Goal: Find contact information: Find contact information

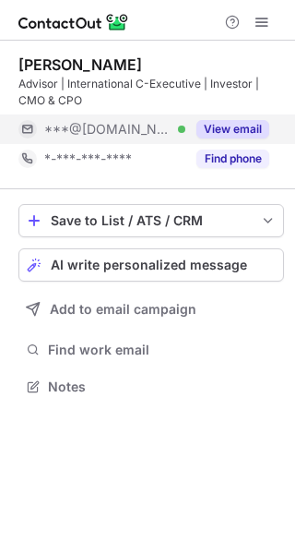
scroll to position [373, 295]
click at [222, 125] on button "View email" at bounding box center [233, 129] width 73 height 18
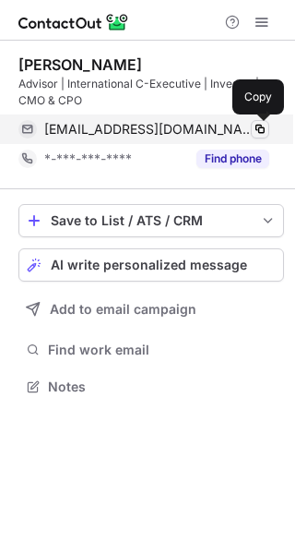
click at [259, 124] on span at bounding box center [260, 129] width 15 height 15
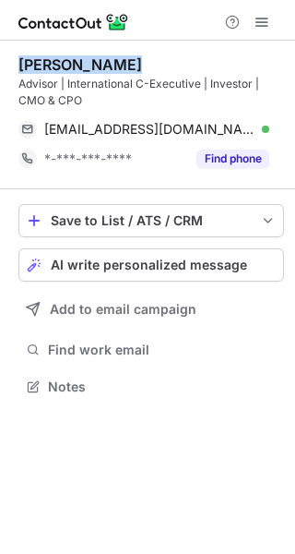
drag, startPoint x: 134, startPoint y: 54, endPoint x: 16, endPoint y: 63, distance: 118.5
click at [16, 63] on div "[PERSON_NAME] Advisor | International C-Executive | Investor | CMO & CPO [EMAIL…" at bounding box center [147, 228] width 295 height 374
copy div "[PERSON_NAME]"
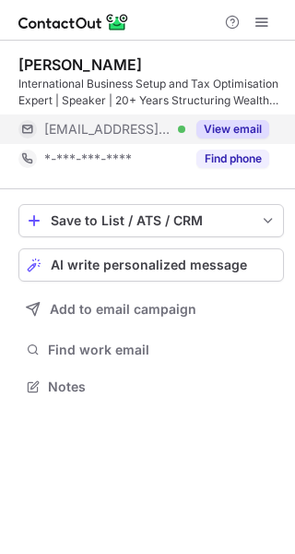
scroll to position [373, 295]
click at [234, 127] on button "View email" at bounding box center [233, 129] width 73 height 18
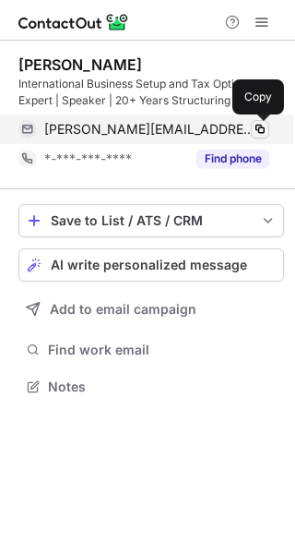
click at [266, 121] on button at bounding box center [260, 129] width 18 height 18
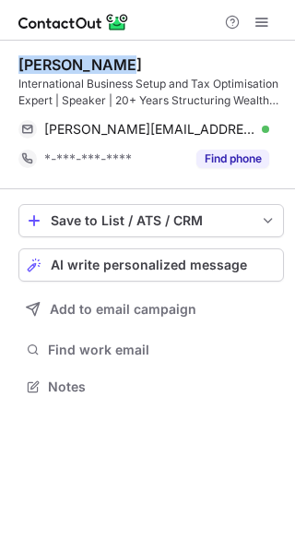
drag, startPoint x: 133, startPoint y: 66, endPoint x: 18, endPoint y: 65, distance: 115.4
click at [18, 65] on div "Anna Homenko" at bounding box center [151, 64] width 266 height 18
copy div "Anna Homenko"
